Goal: Transaction & Acquisition: Purchase product/service

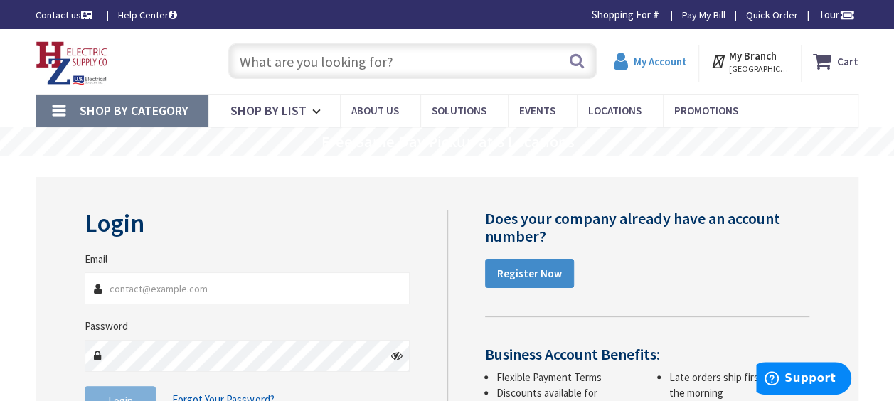
type input "[GEOGRAPHIC_DATA], [GEOGRAPHIC_DATA]"
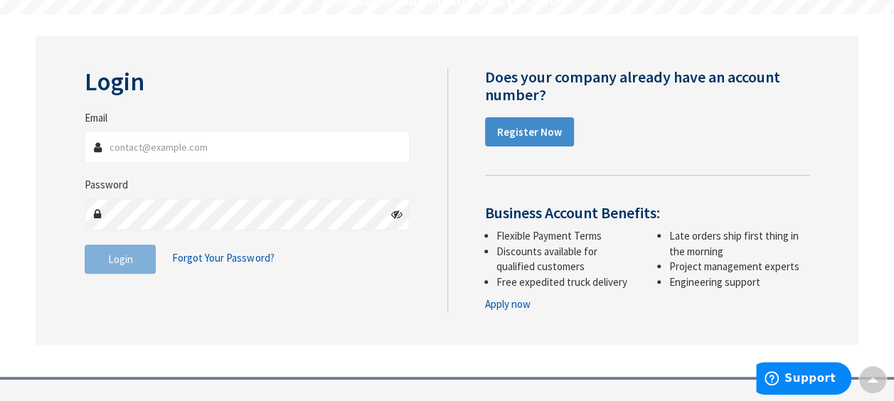
type input "[PERSON_NAME][EMAIL_ADDRESS][DOMAIN_NAME]"
click at [401, 212] on icon at bounding box center [396, 213] width 11 height 11
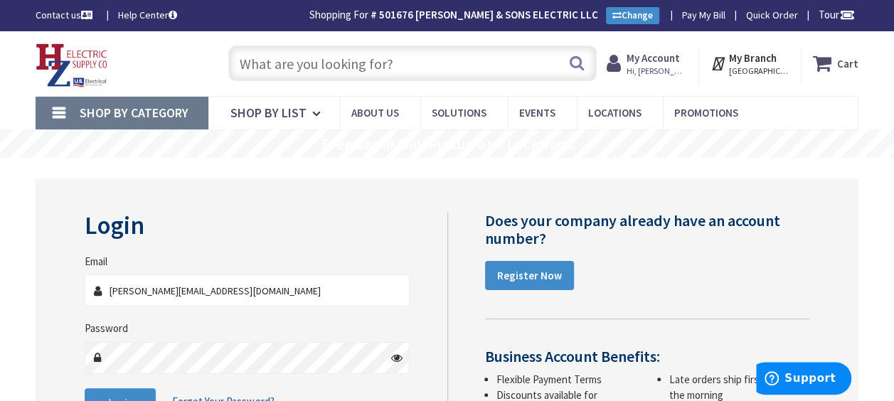
click at [665, 58] on strong "My Account" at bounding box center [653, 58] width 53 height 14
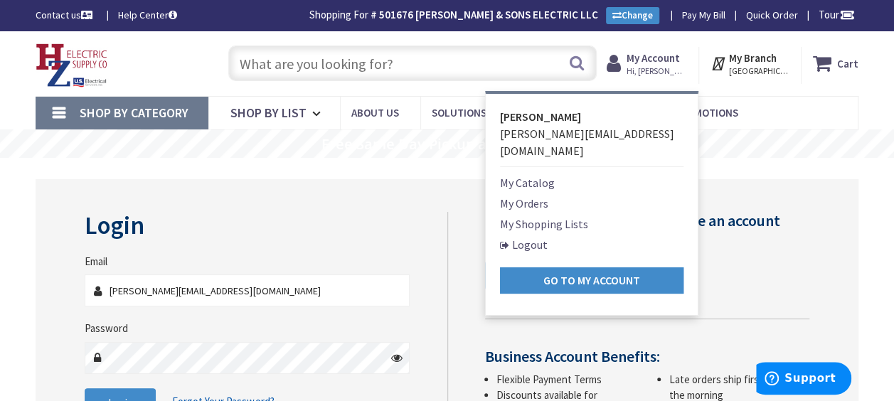
click at [440, 175] on div "Login Invalid login or password Email chris@laflecheelectric.com Password Login…" at bounding box center [447, 339] width 823 height 363
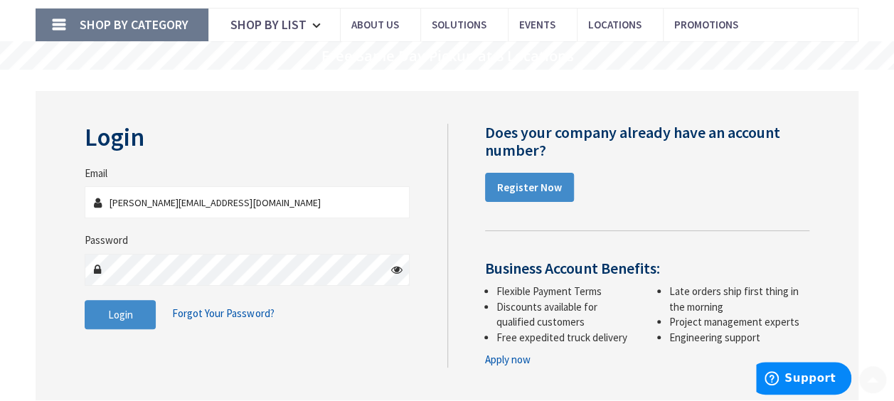
scroll to position [142, 0]
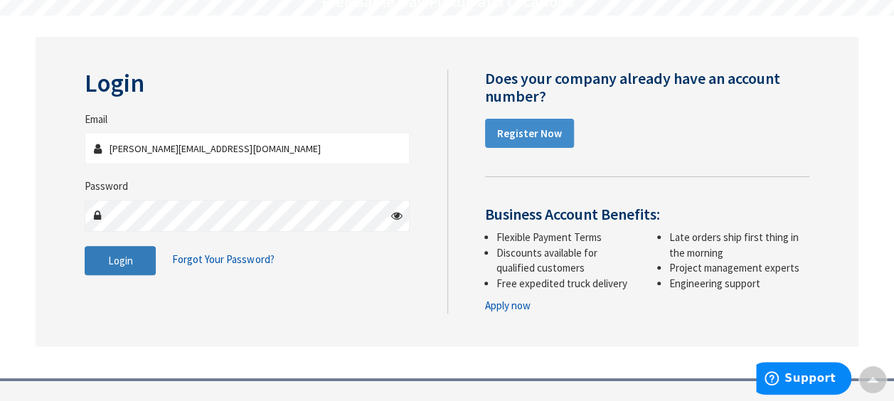
click at [129, 263] on span "Login" at bounding box center [120, 261] width 25 height 14
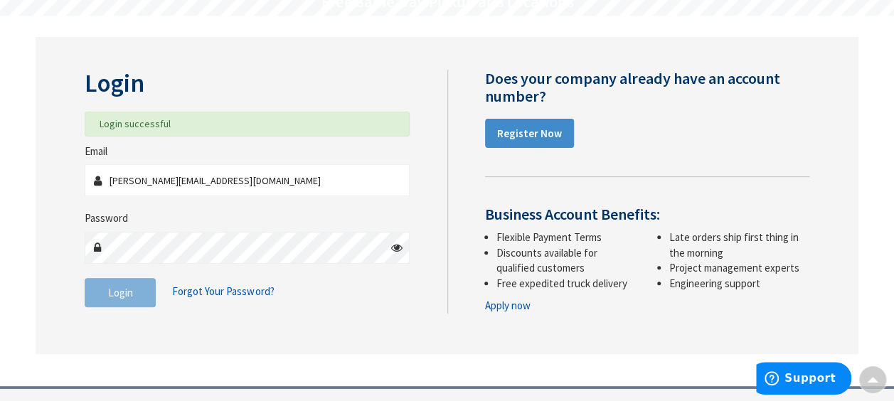
scroll to position [0, 0]
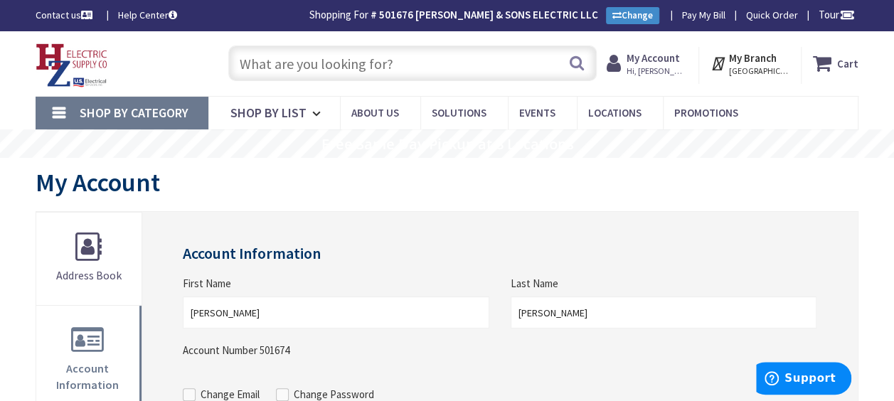
click at [351, 70] on input "text" at bounding box center [412, 64] width 369 height 36
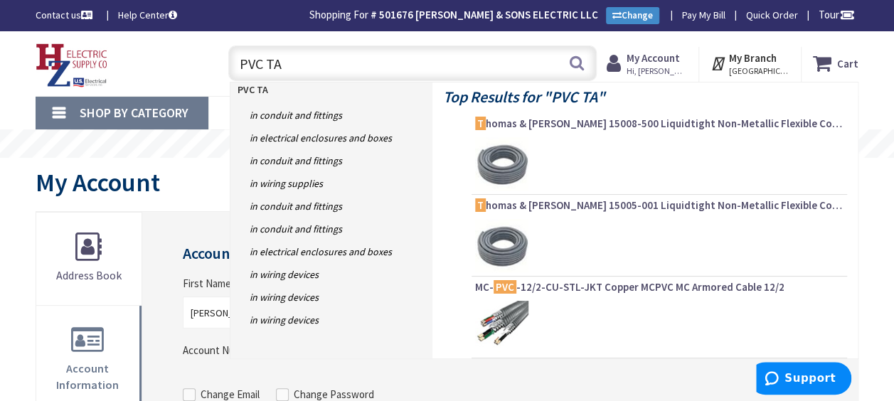
type input "PVC TAs"
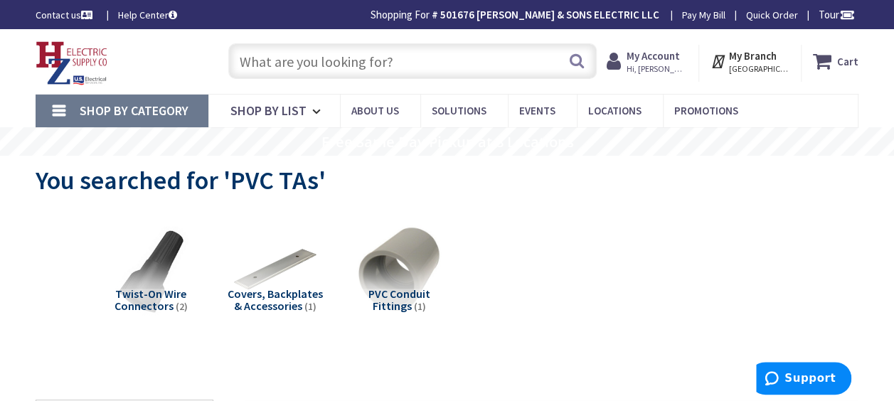
click at [353, 60] on input "text" at bounding box center [412, 61] width 369 height 36
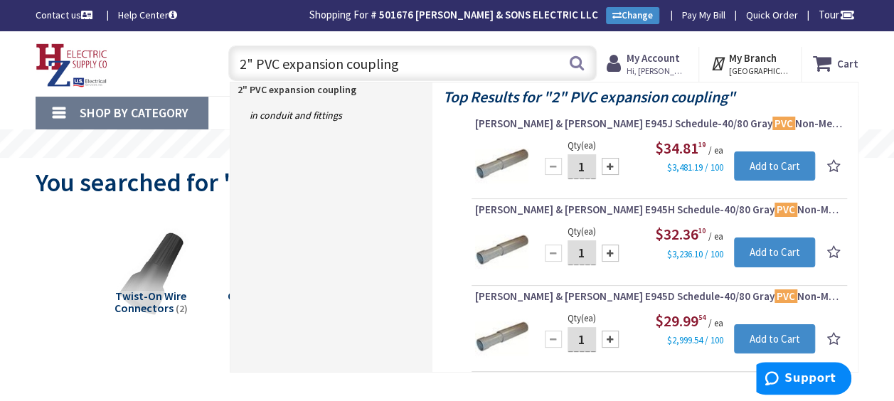
type input "2" PVC expansion couplings"
